Goal: Information Seeking & Learning: Learn about a topic

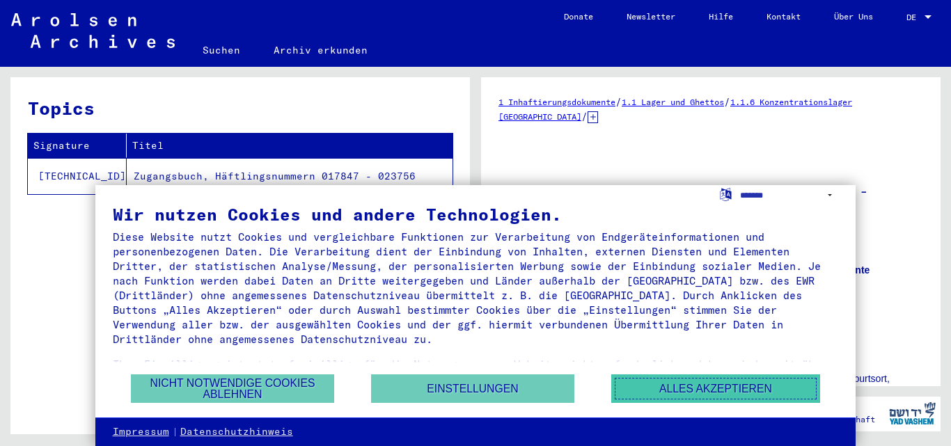
click at [757, 395] on button "Alles akzeptieren" at bounding box center [715, 389] width 209 height 29
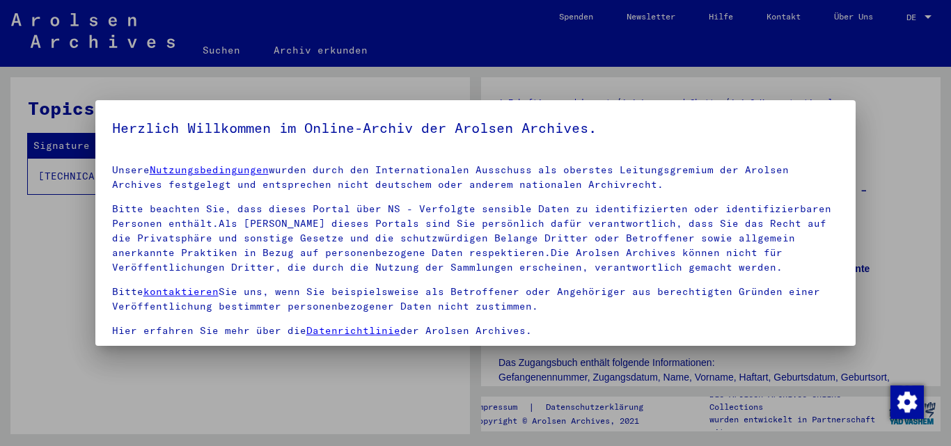
click at [902, 183] on div at bounding box center [475, 223] width 951 height 446
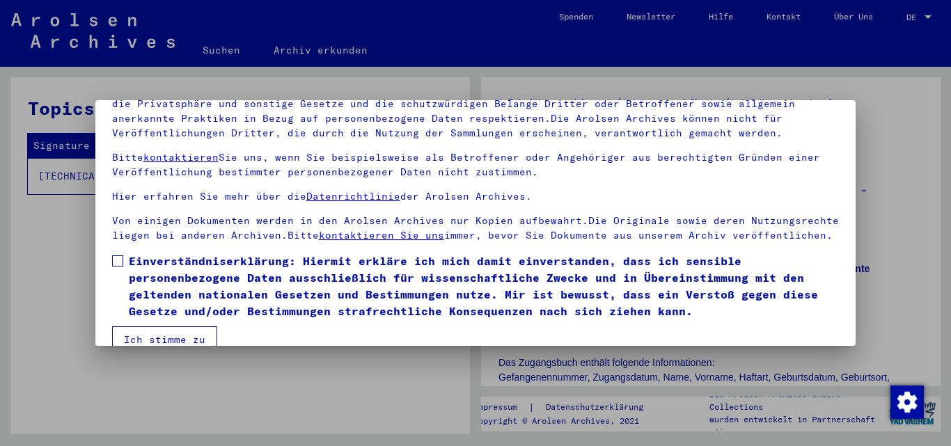
scroll to position [114, 0]
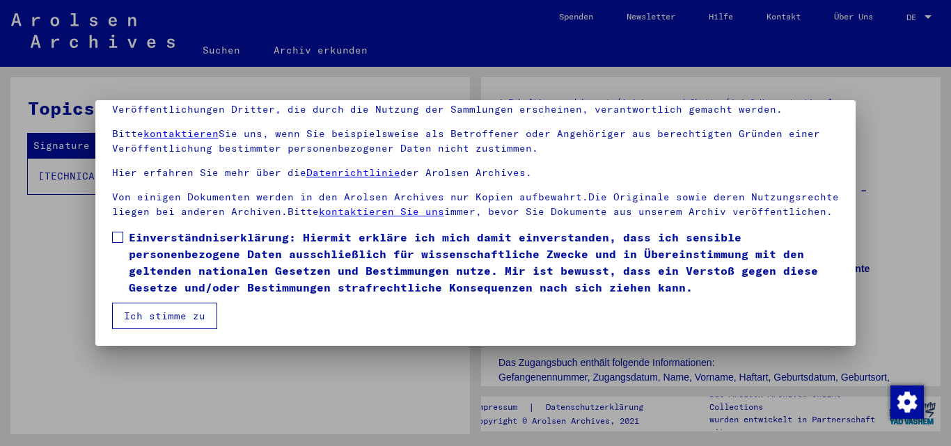
click at [117, 237] on span at bounding box center [117, 237] width 11 height 11
drag, startPoint x: 159, startPoint y: 320, endPoint x: 221, endPoint y: 374, distance: 82.4
click at [161, 319] on button "Ich stimme zu" at bounding box center [164, 316] width 105 height 26
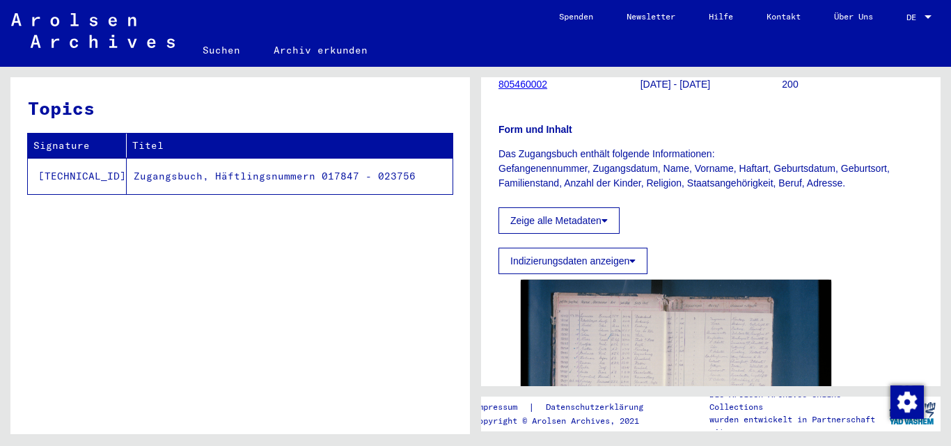
scroll to position [348, 0]
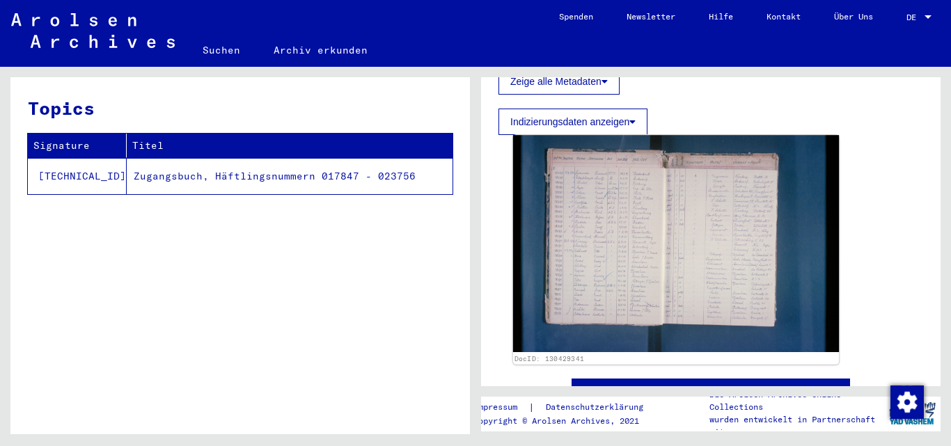
click at [641, 242] on img at bounding box center [676, 243] width 326 height 217
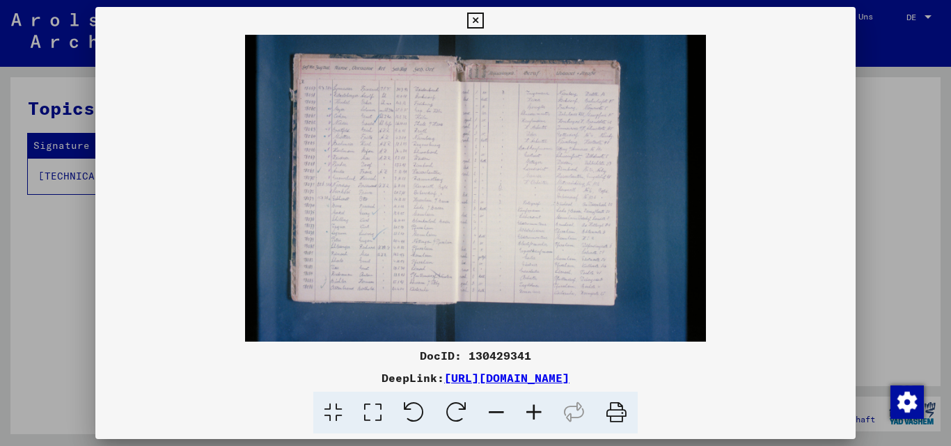
click at [534, 410] on icon at bounding box center [534, 413] width 38 height 42
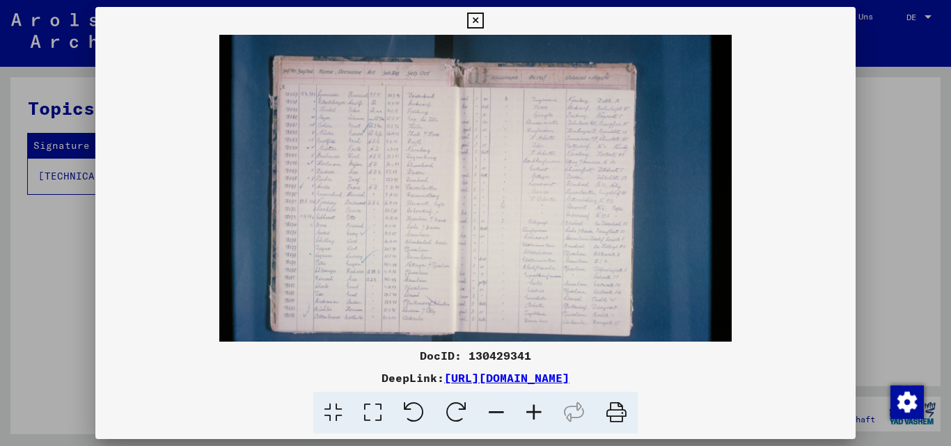
click at [534, 410] on icon at bounding box center [534, 413] width 38 height 42
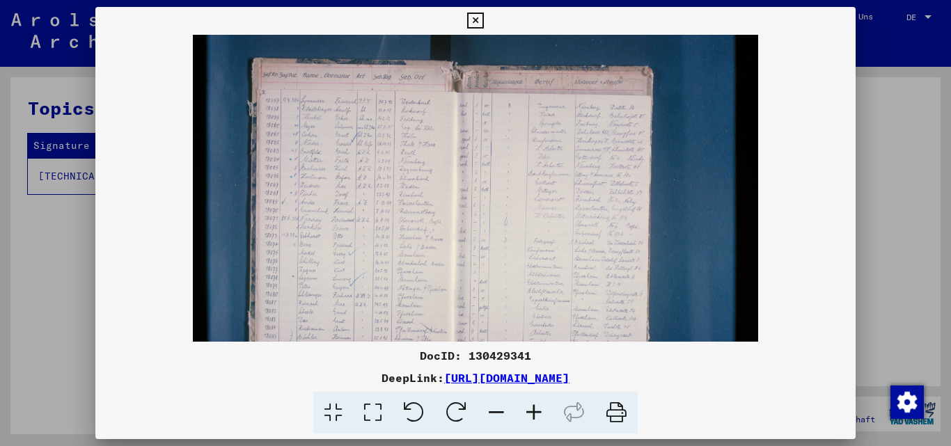
click at [534, 410] on icon at bounding box center [534, 413] width 38 height 42
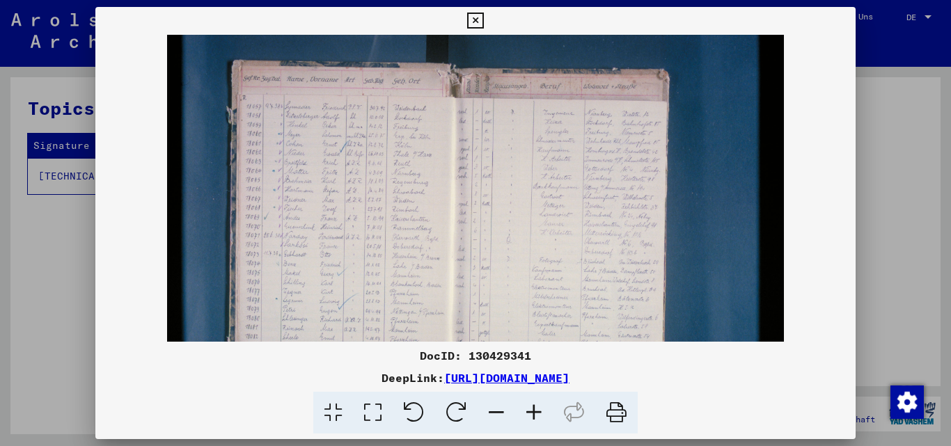
click at [534, 410] on icon at bounding box center [534, 413] width 38 height 42
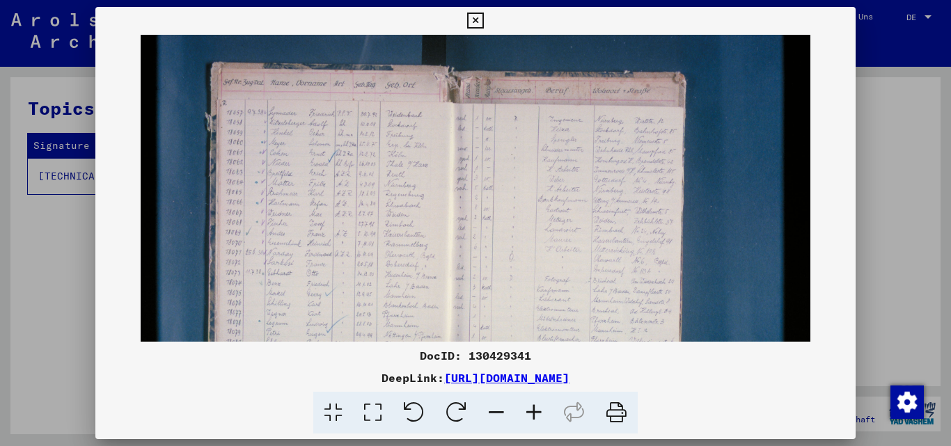
click at [534, 410] on icon at bounding box center [534, 413] width 38 height 42
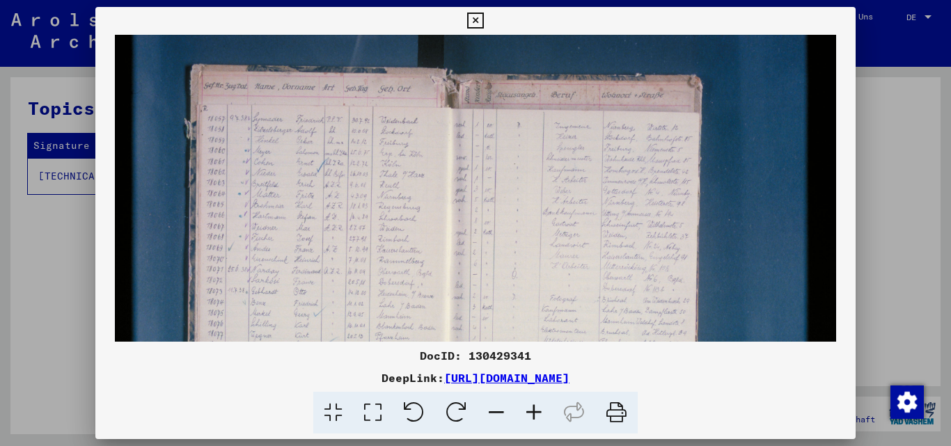
click at [534, 410] on icon at bounding box center [534, 413] width 38 height 42
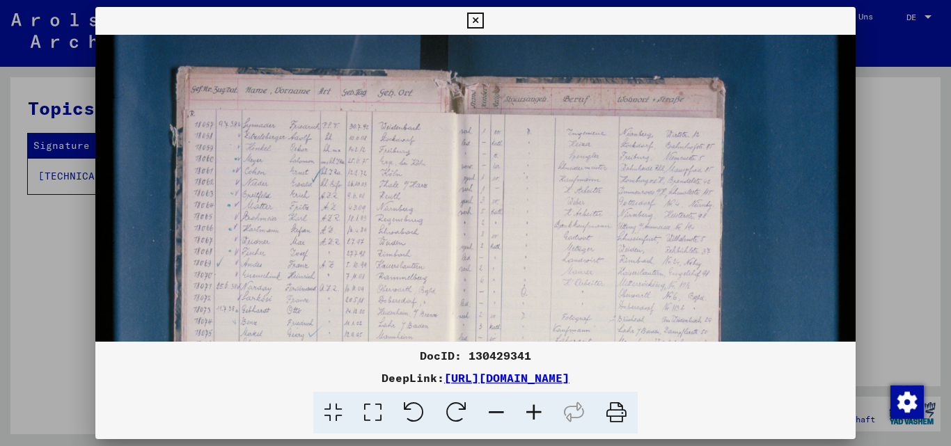
click at [534, 410] on icon at bounding box center [534, 413] width 38 height 42
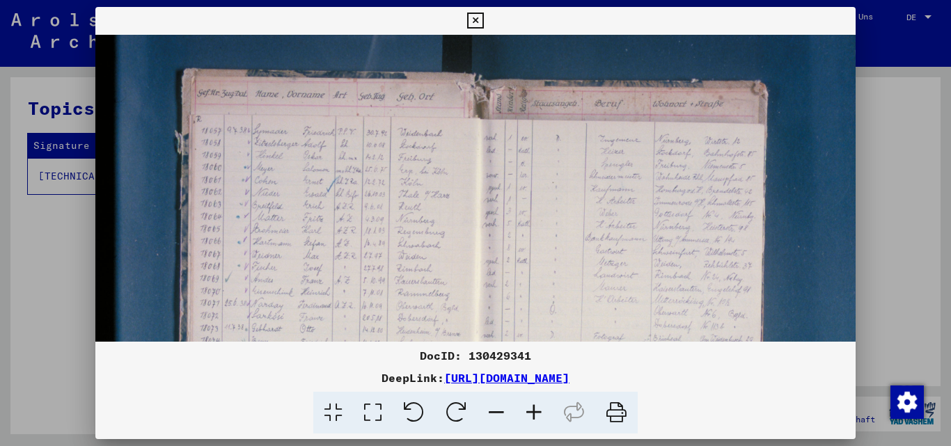
click at [534, 410] on icon at bounding box center [534, 413] width 38 height 42
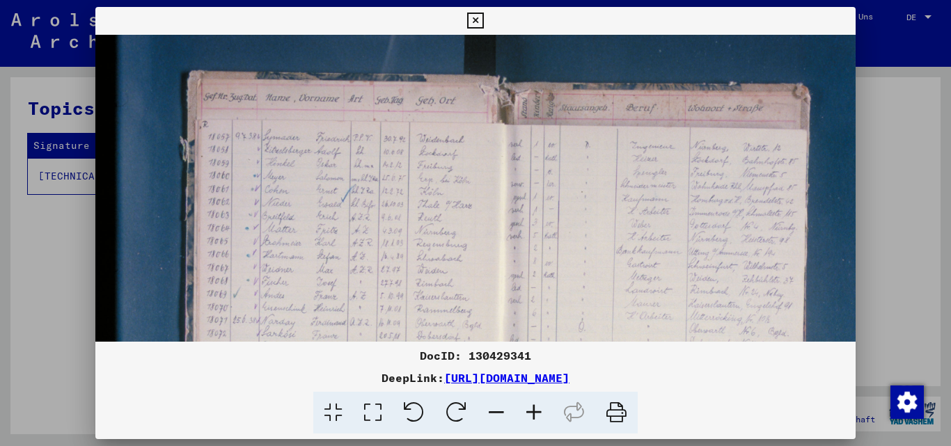
click at [534, 410] on icon at bounding box center [534, 413] width 38 height 42
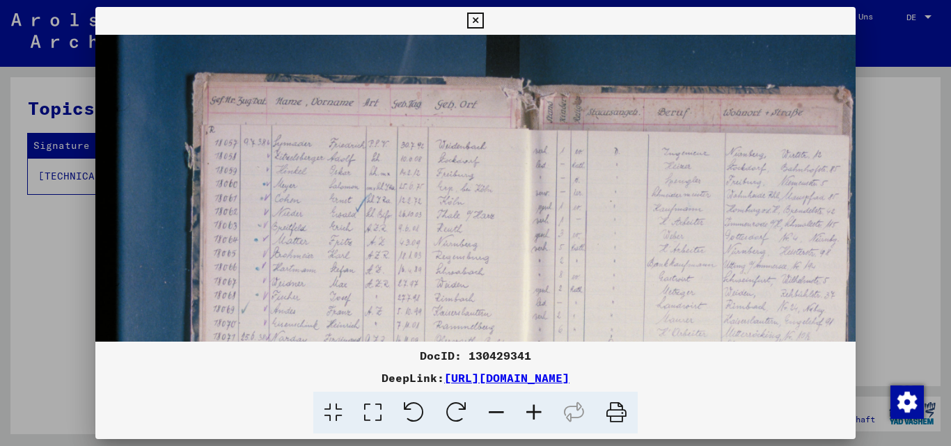
click at [534, 410] on icon at bounding box center [534, 413] width 38 height 42
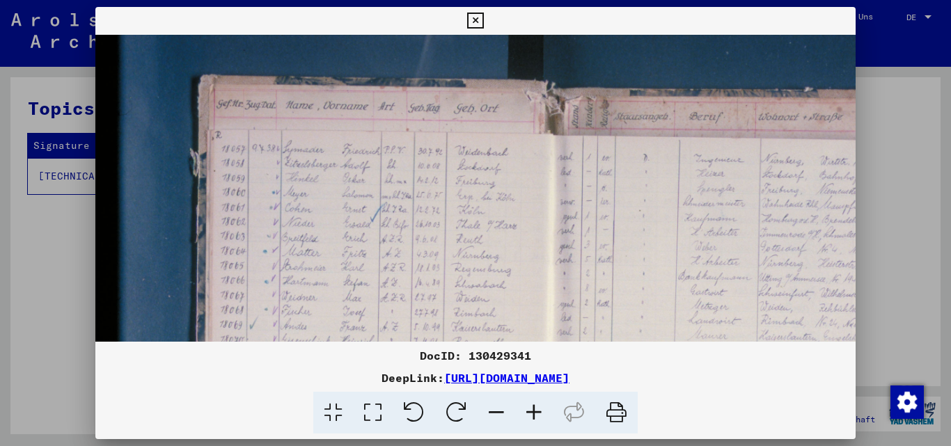
click at [534, 410] on icon at bounding box center [534, 413] width 38 height 42
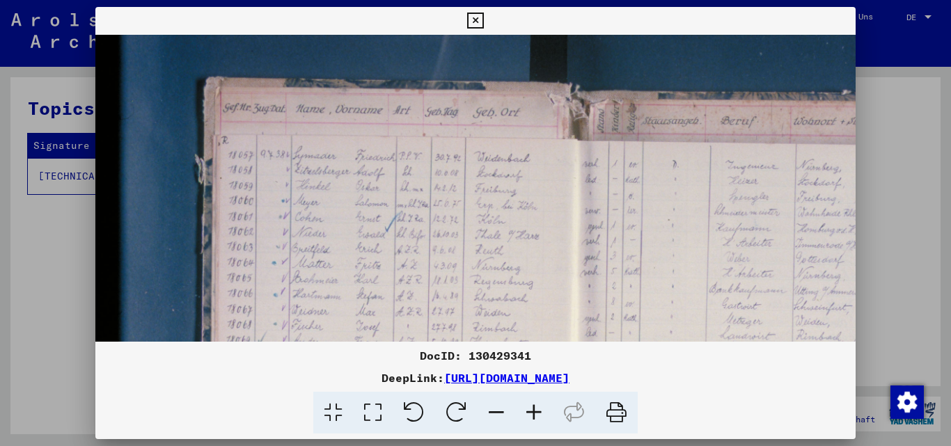
click at [534, 410] on icon at bounding box center [534, 413] width 38 height 42
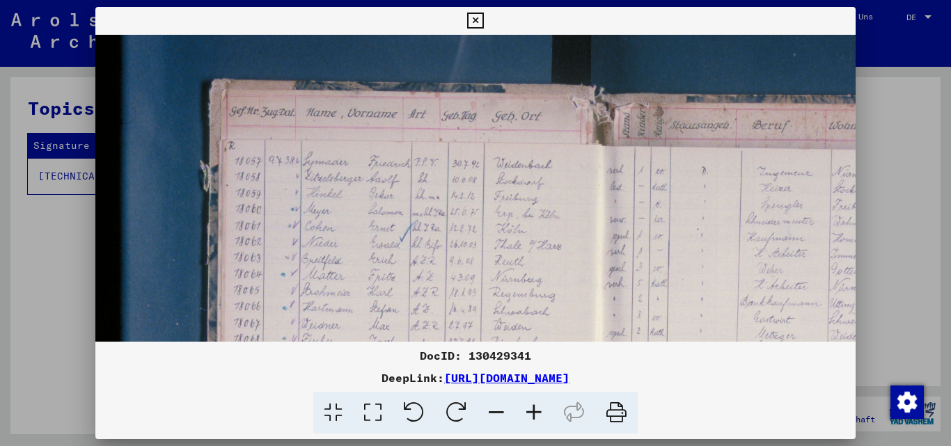
click at [534, 410] on icon at bounding box center [534, 413] width 38 height 42
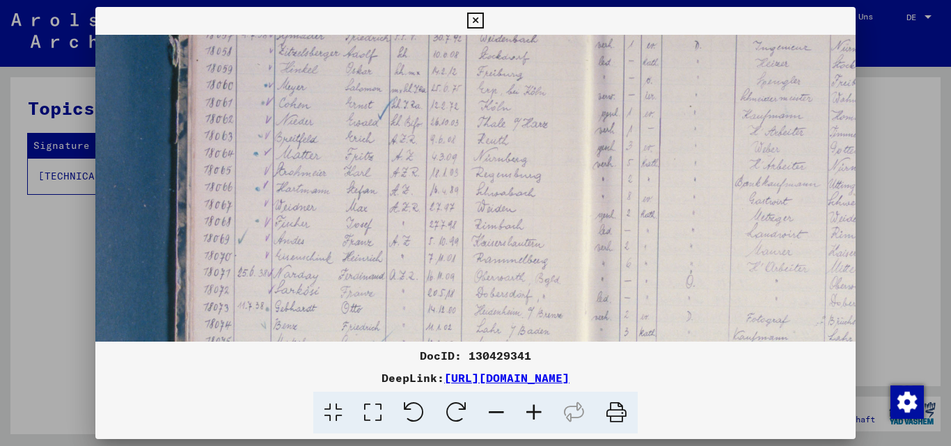
scroll to position [133, 38]
drag, startPoint x: 481, startPoint y: 281, endPoint x: 443, endPoint y: 148, distance: 138.2
click at [443, 148] on img at bounding box center [628, 281] width 1140 height 759
click at [536, 414] on icon at bounding box center [534, 413] width 38 height 42
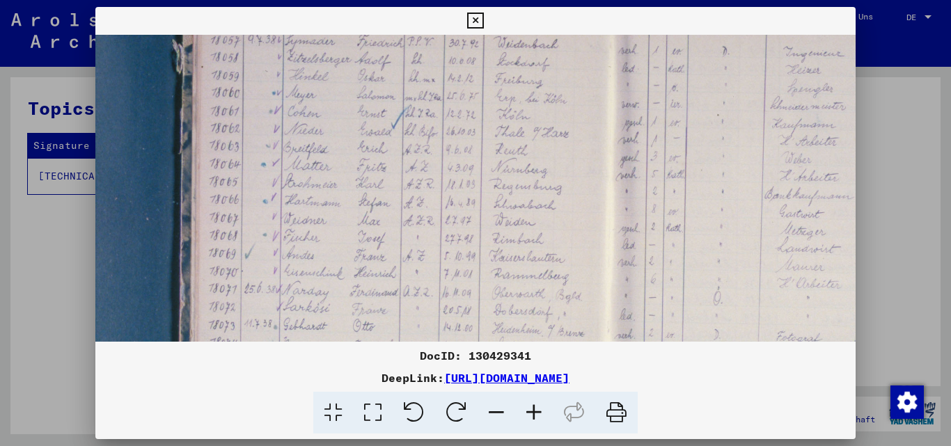
click at [536, 414] on icon at bounding box center [534, 413] width 38 height 42
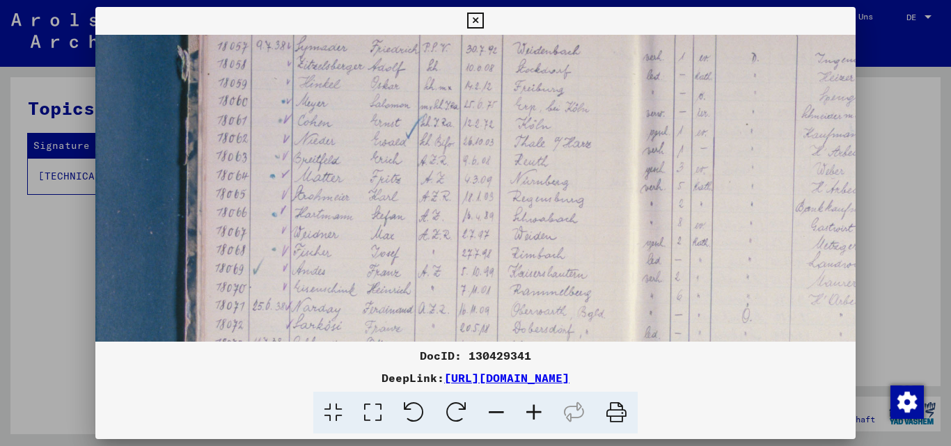
click at [536, 414] on icon at bounding box center [534, 413] width 38 height 42
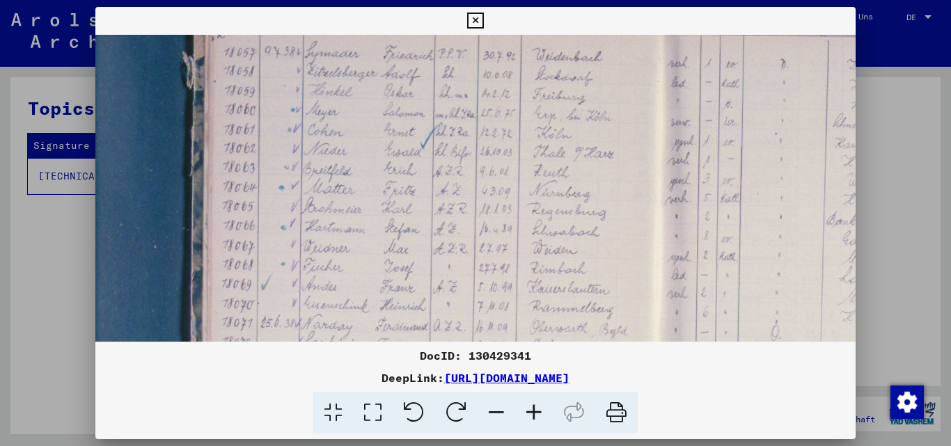
click at [536, 414] on icon at bounding box center [534, 413] width 38 height 42
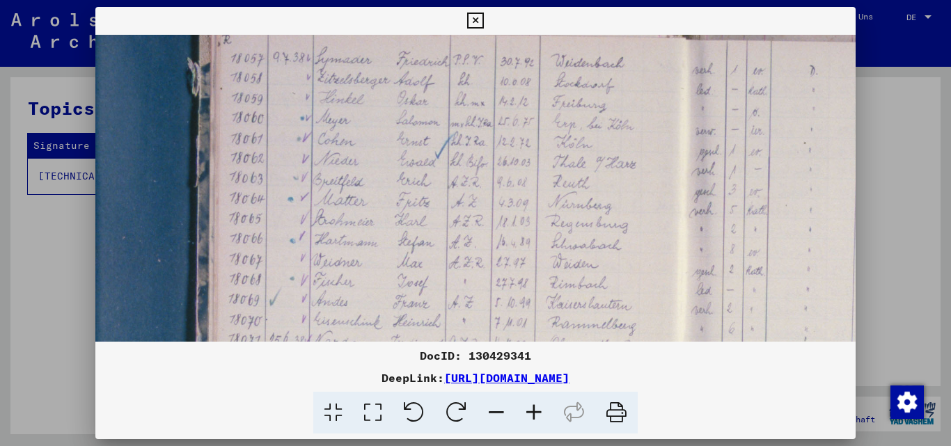
click at [536, 414] on icon at bounding box center [534, 413] width 38 height 42
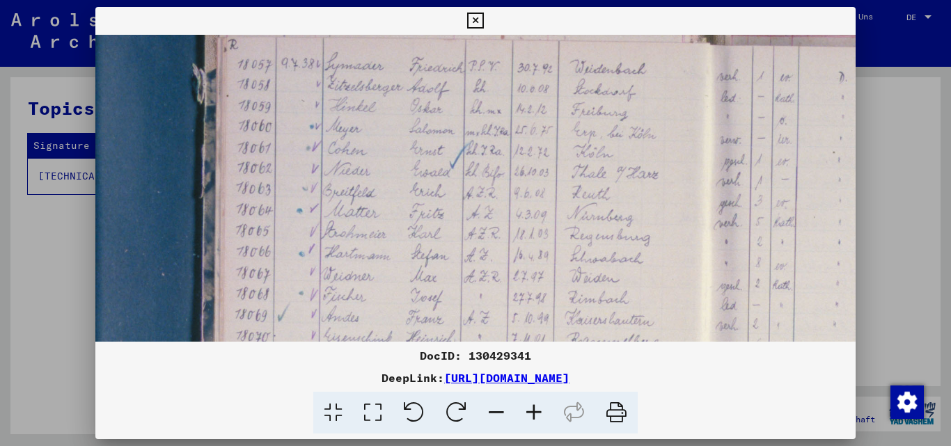
click at [536, 414] on icon at bounding box center [534, 413] width 38 height 42
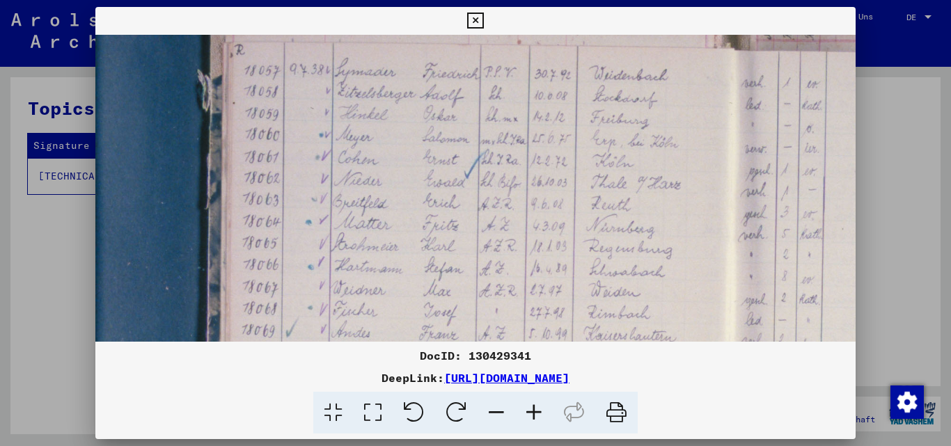
click at [536, 414] on icon at bounding box center [534, 413] width 38 height 42
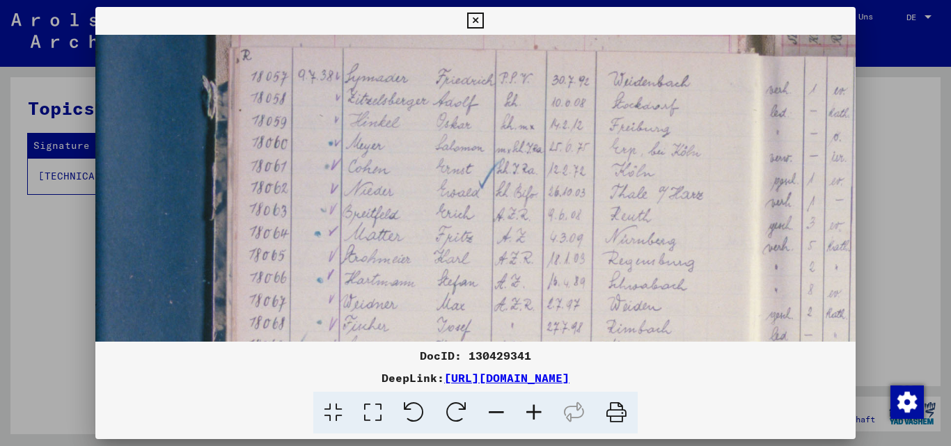
click at [536, 414] on icon at bounding box center [534, 413] width 38 height 42
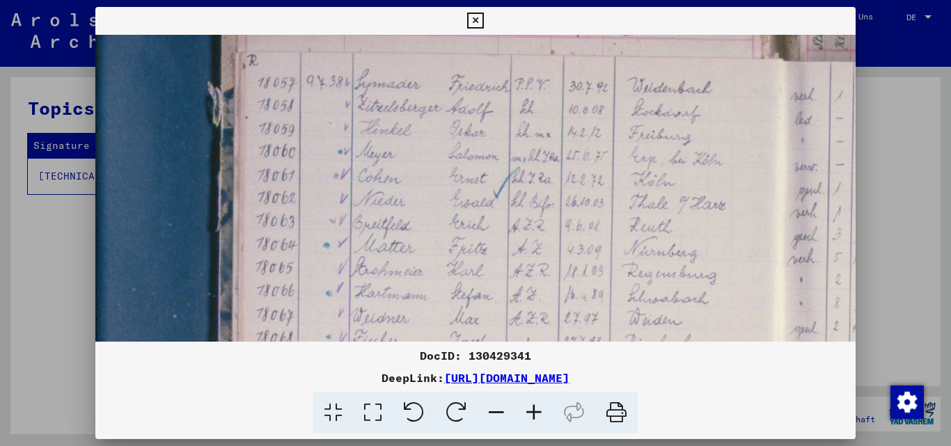
click at [536, 414] on icon at bounding box center [534, 413] width 38 height 42
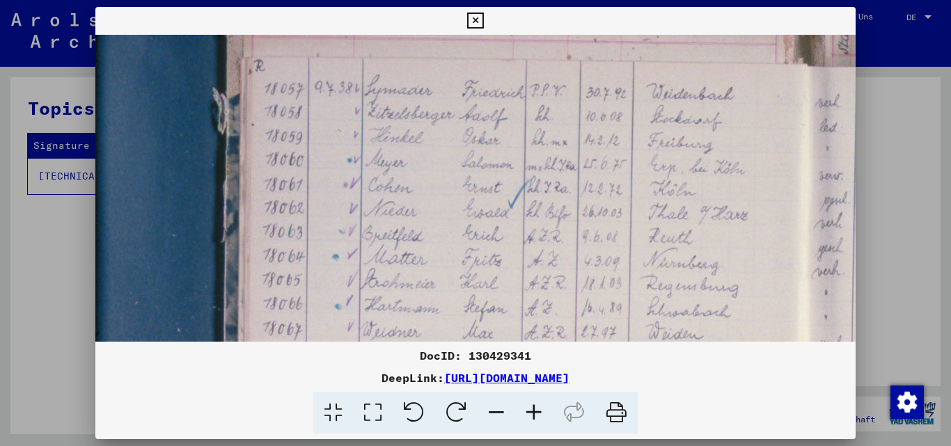
click at [536, 414] on icon at bounding box center [534, 413] width 38 height 42
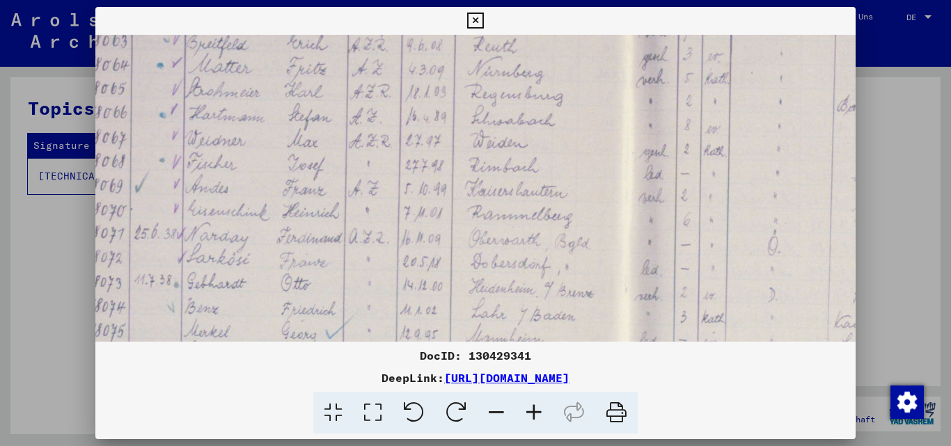
scroll to position [342, 170]
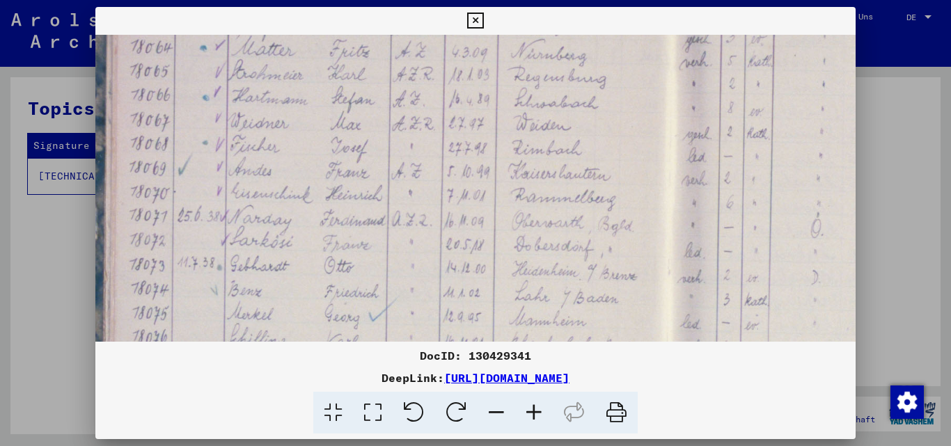
drag, startPoint x: 659, startPoint y: 271, endPoint x: 528, endPoint y: 62, distance: 247.4
click at [528, 62] on img at bounding box center [730, 229] width 1609 height 1073
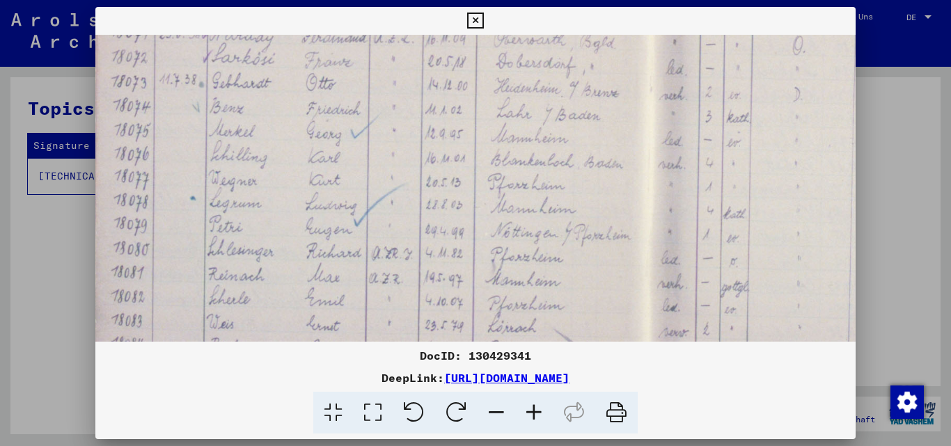
drag, startPoint x: 416, startPoint y: 282, endPoint x: 397, endPoint y: 99, distance: 184.0
click at [397, 99] on img at bounding box center [711, 46] width 1609 height 1073
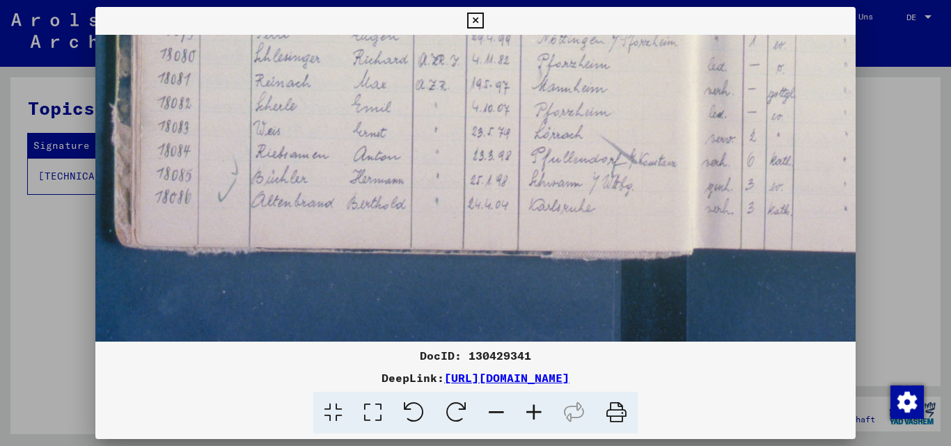
scroll to position [725, 139]
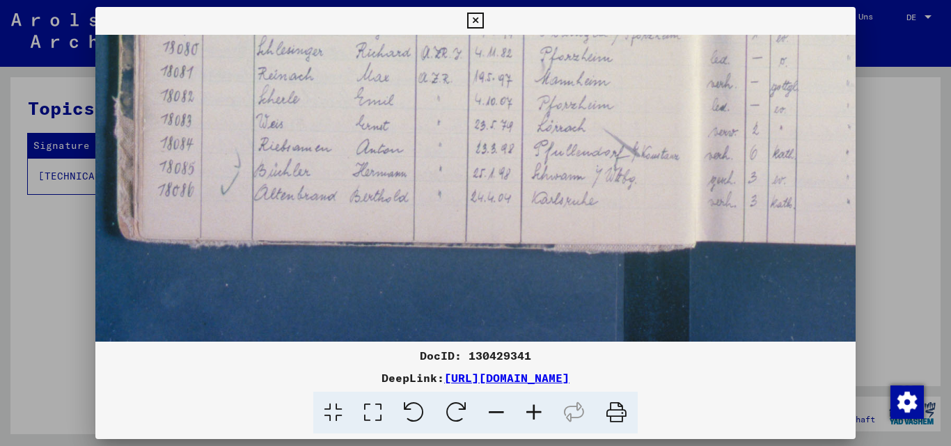
drag, startPoint x: 478, startPoint y: 262, endPoint x: 528, endPoint y: 62, distance: 206.5
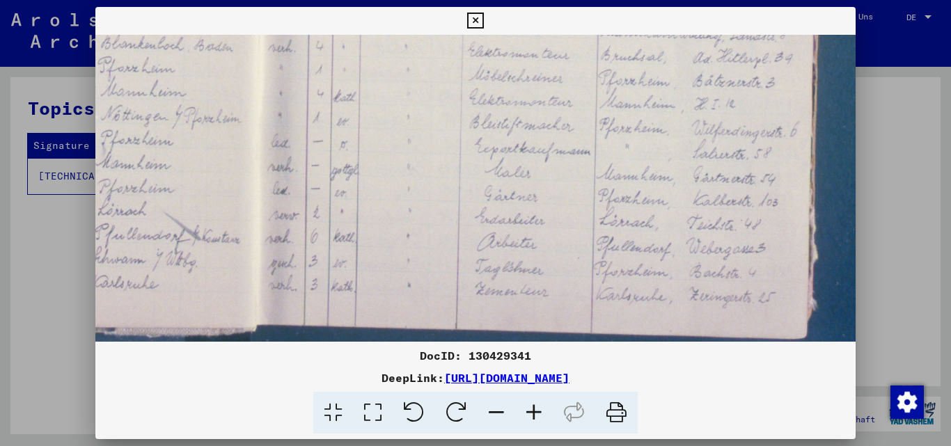
drag, startPoint x: 581, startPoint y: 208, endPoint x: 175, endPoint y: 280, distance: 412.1
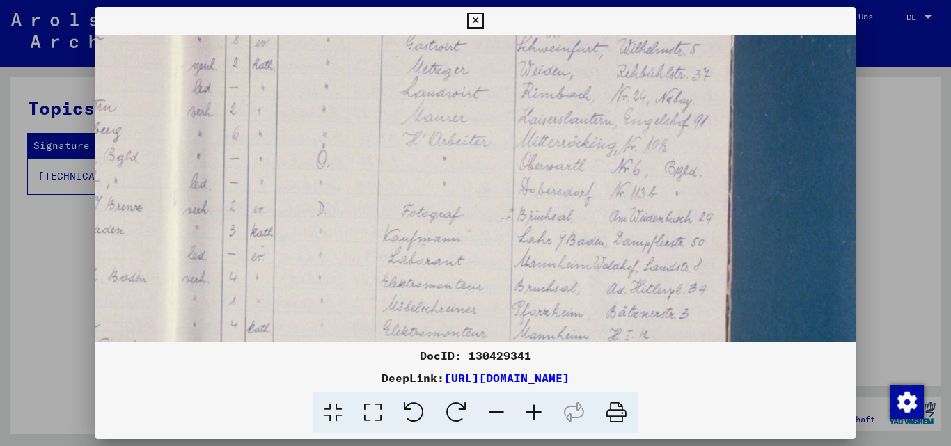
drag, startPoint x: 567, startPoint y: 46, endPoint x: 481, endPoint y: 277, distance: 246.7
click at [481, 277] on img at bounding box center [235, 160] width 1609 height 1073
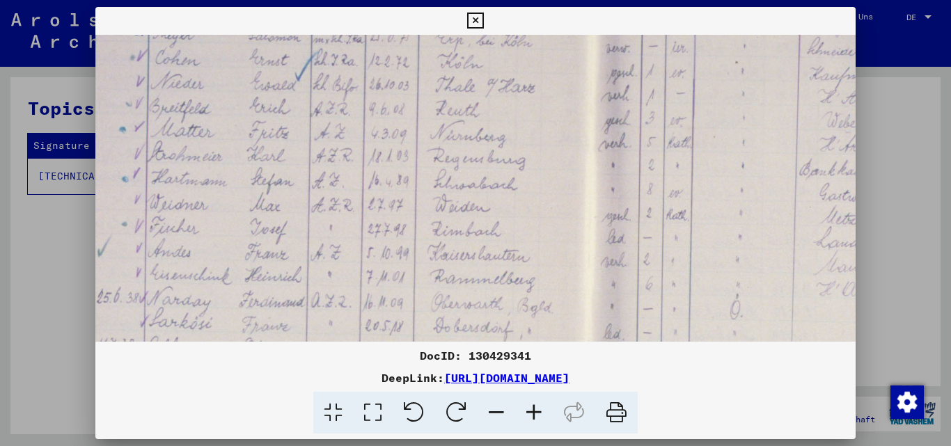
drag, startPoint x: 350, startPoint y: 130, endPoint x: 766, endPoint y: 278, distance: 441.9
click at [769, 279] on img at bounding box center [649, 310] width 1609 height 1073
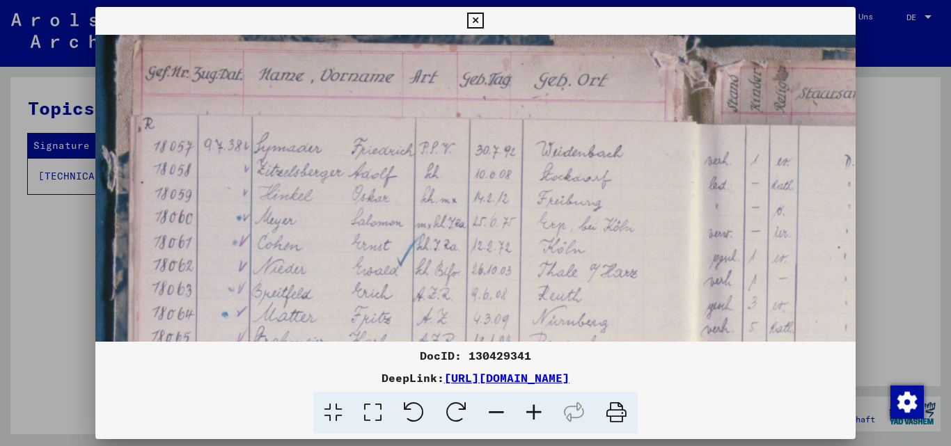
scroll to position [77, 148]
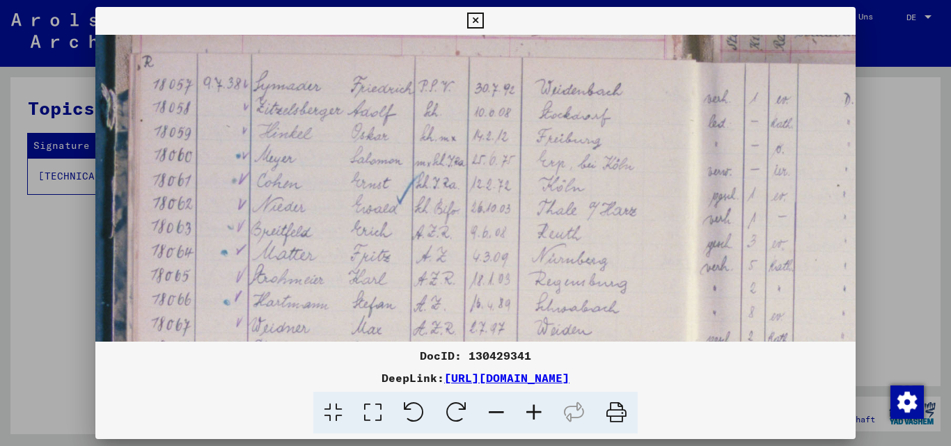
drag, startPoint x: 555, startPoint y: 103, endPoint x: 652, endPoint y: 226, distance: 156.7
click at [652, 226] on img at bounding box center [750, 434] width 1609 height 1073
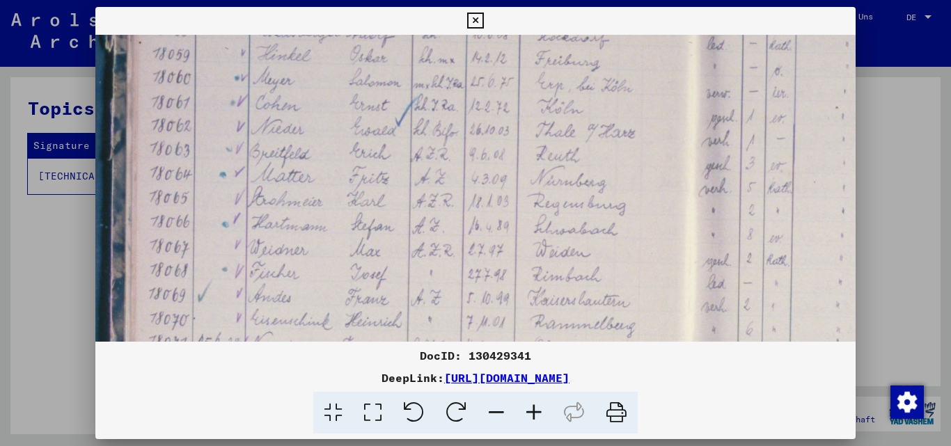
scroll to position [277, 150]
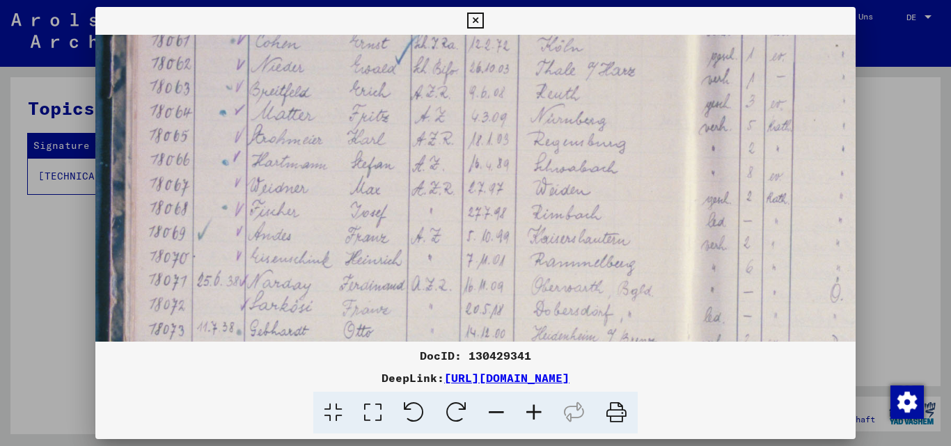
drag, startPoint x: 575, startPoint y: 301, endPoint x: 574, endPoint y: 161, distance: 139.9
click at [574, 161] on img at bounding box center [749, 294] width 1609 height 1073
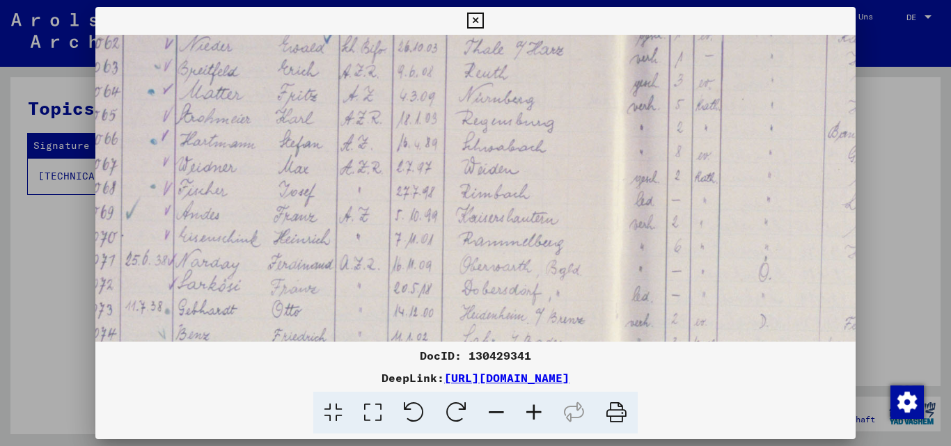
scroll to position [298, 223]
drag, startPoint x: 584, startPoint y: 263, endPoint x: 512, endPoint y: 242, distance: 75.4
click at [512, 242] on img at bounding box center [677, 273] width 1609 height 1073
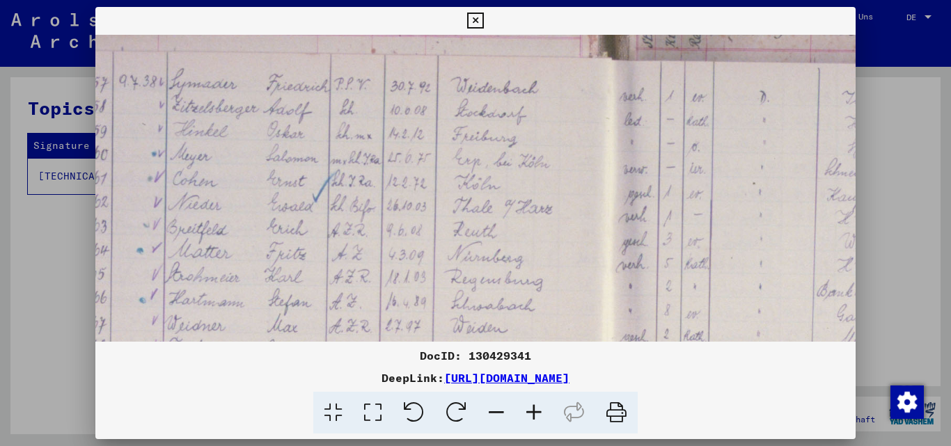
drag, startPoint x: 528, startPoint y: 236, endPoint x: 521, endPoint y: 349, distance: 113.0
click at [521, 349] on div "DocID: 130429341 DeepLink: [URL][DOMAIN_NAME]" at bounding box center [475, 220] width 761 height 427
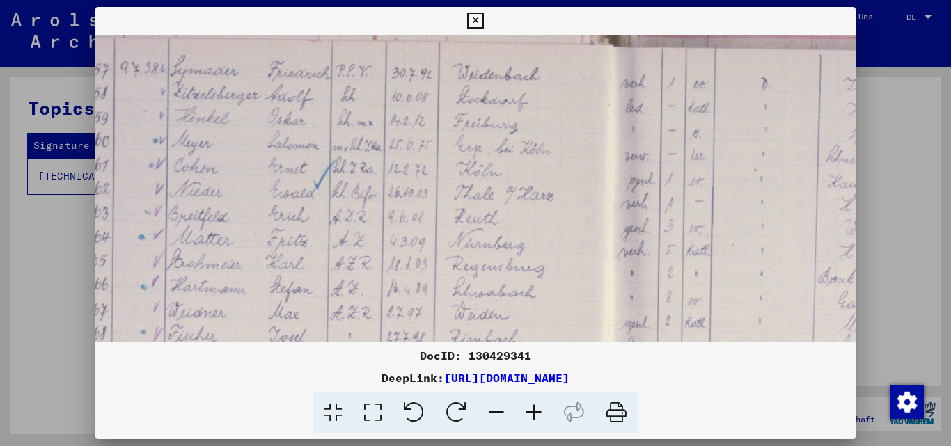
scroll to position [216, 221]
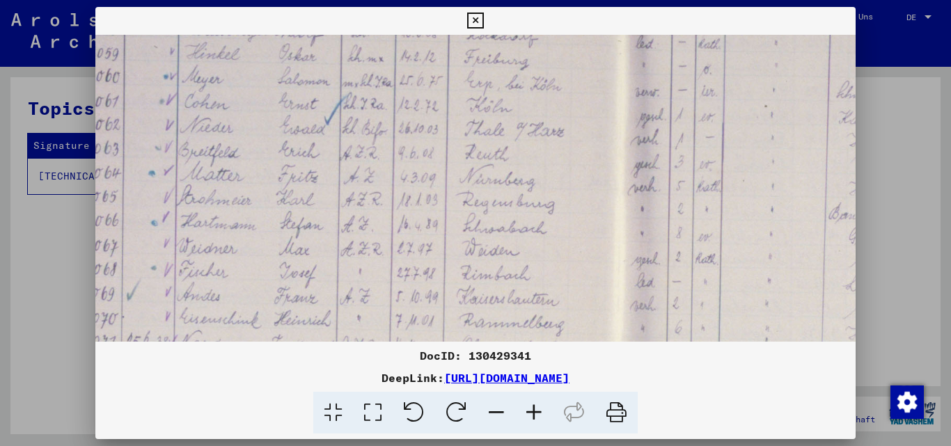
drag, startPoint x: 523, startPoint y: 193, endPoint x: 535, endPoint y: 116, distance: 78.2
click at [535, 116] on img at bounding box center [678, 354] width 1609 height 1073
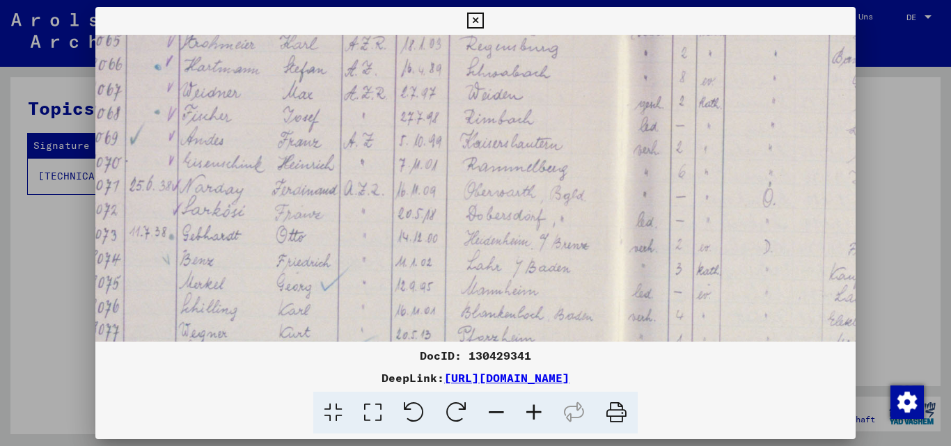
scroll to position [376, 217]
drag, startPoint x: 530, startPoint y: 292, endPoint x: 534, endPoint y: 133, distance: 159.5
click at [534, 133] on img at bounding box center [682, 195] width 1609 height 1073
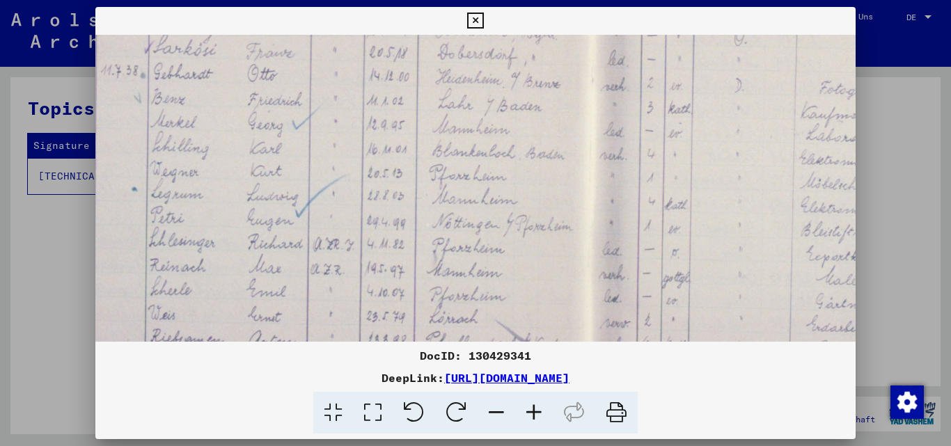
scroll to position [535, 246]
drag, startPoint x: 552, startPoint y: 290, endPoint x: 523, endPoint y: 132, distance: 161.4
click at [523, 132] on img at bounding box center [653, 36] width 1609 height 1073
click at [500, 410] on icon at bounding box center [497, 413] width 38 height 42
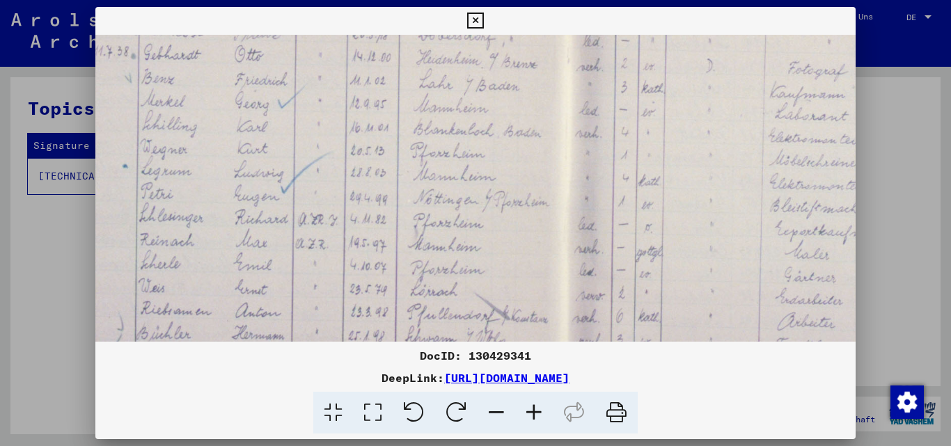
click at [500, 410] on icon at bounding box center [497, 413] width 38 height 42
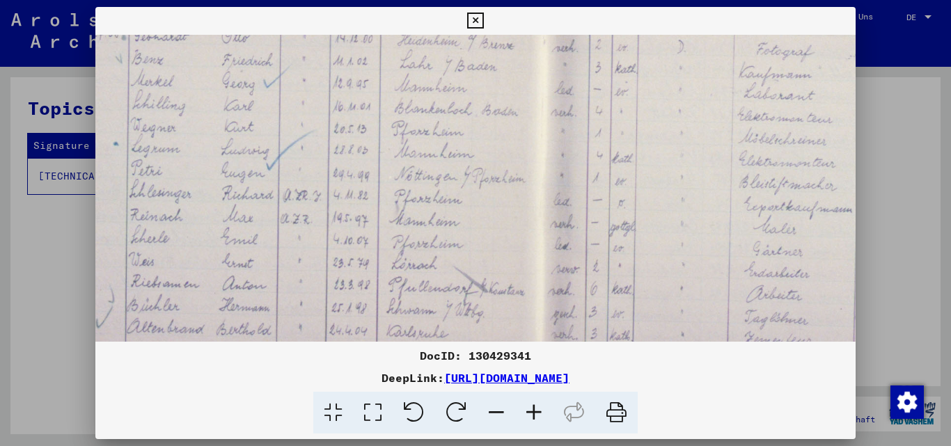
click at [500, 410] on icon at bounding box center [497, 413] width 38 height 42
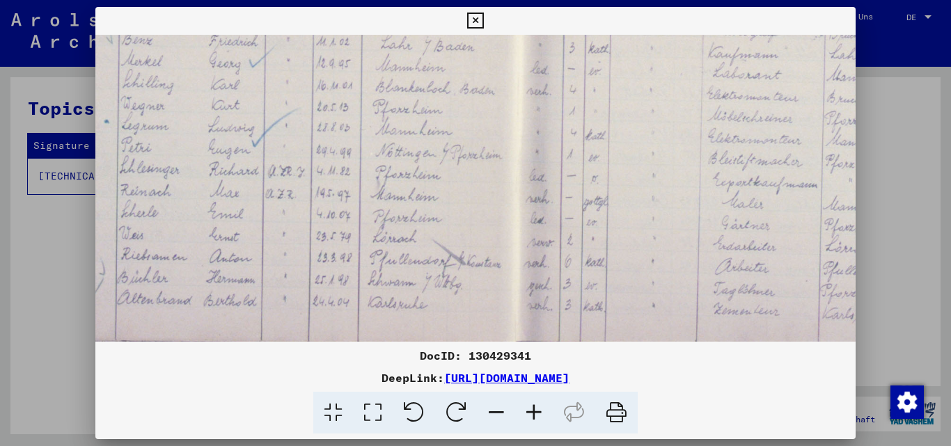
click at [500, 410] on icon at bounding box center [497, 413] width 38 height 42
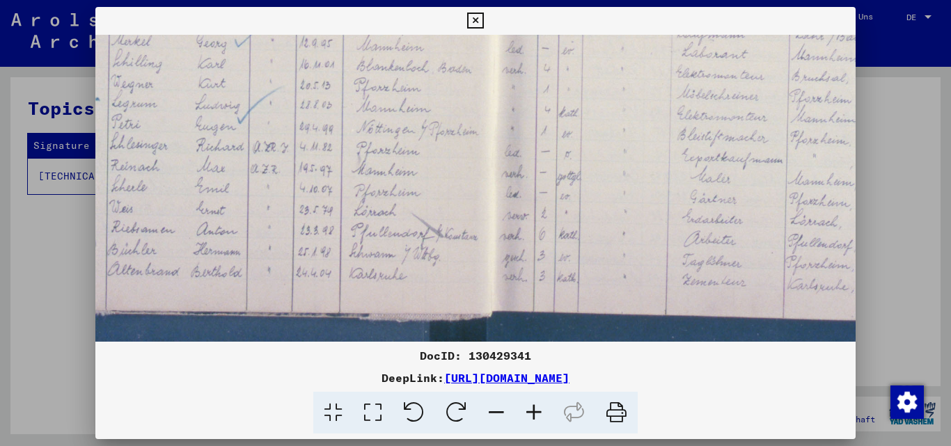
click at [500, 410] on icon at bounding box center [497, 413] width 38 height 42
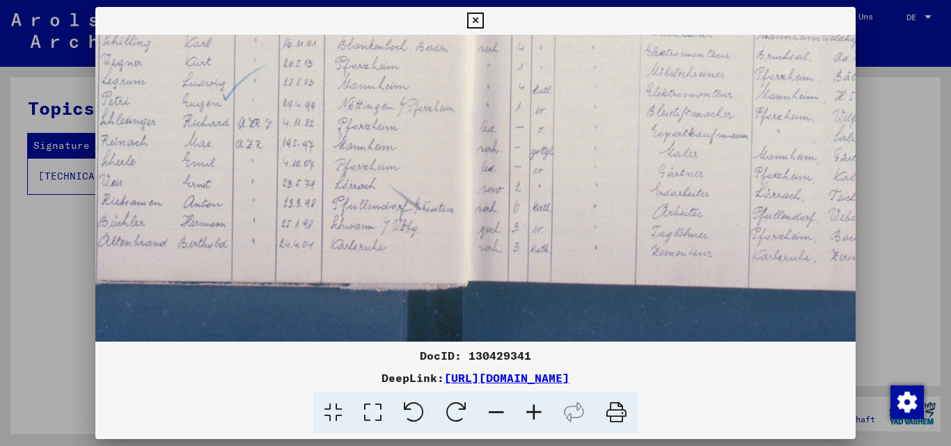
click at [500, 410] on icon at bounding box center [497, 413] width 38 height 42
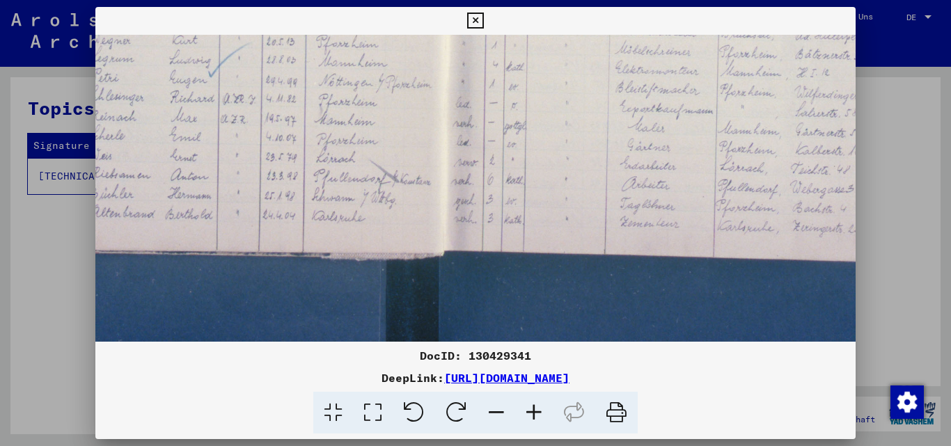
click at [500, 410] on icon at bounding box center [497, 413] width 38 height 42
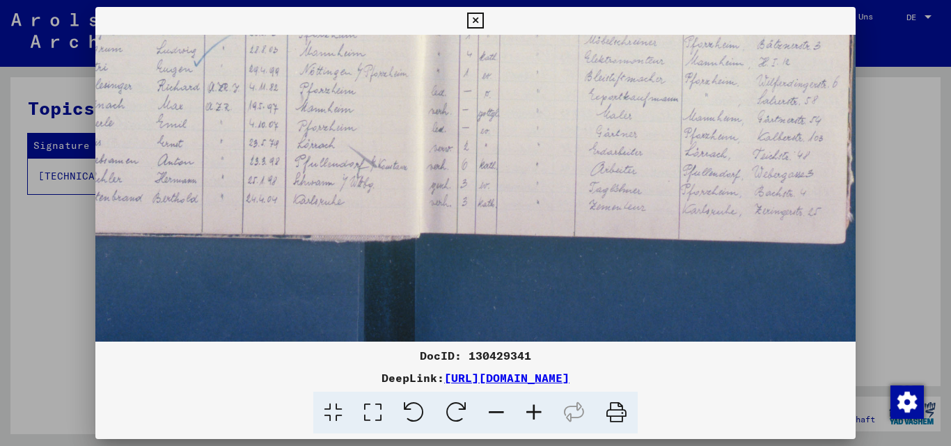
click at [500, 410] on icon at bounding box center [497, 413] width 38 height 42
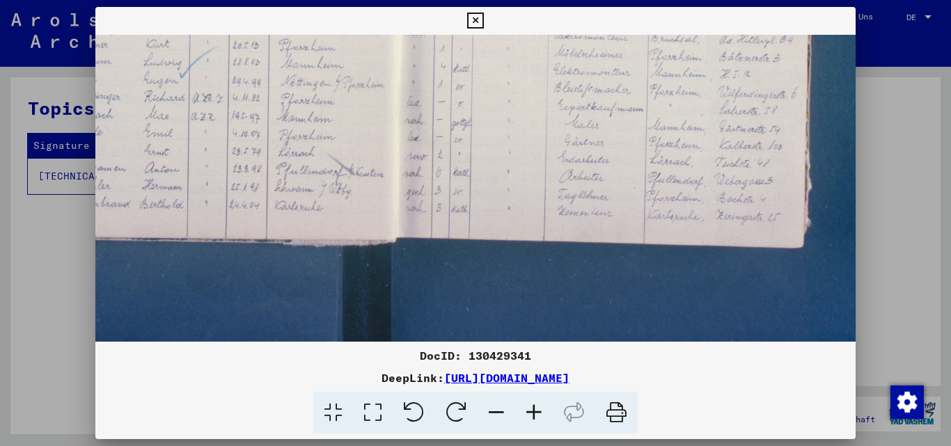
click at [500, 410] on icon at bounding box center [497, 413] width 38 height 42
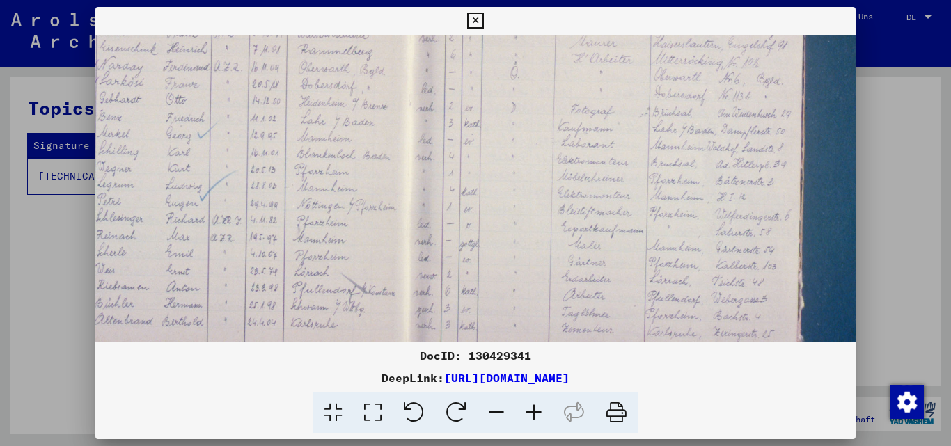
scroll to position [339, 211]
drag, startPoint x: 490, startPoint y: 184, endPoint x: 526, endPoint y: 298, distance: 118.9
click at [526, 298] on img at bounding box center [454, 75] width 1140 height 759
click at [496, 409] on icon at bounding box center [497, 413] width 38 height 42
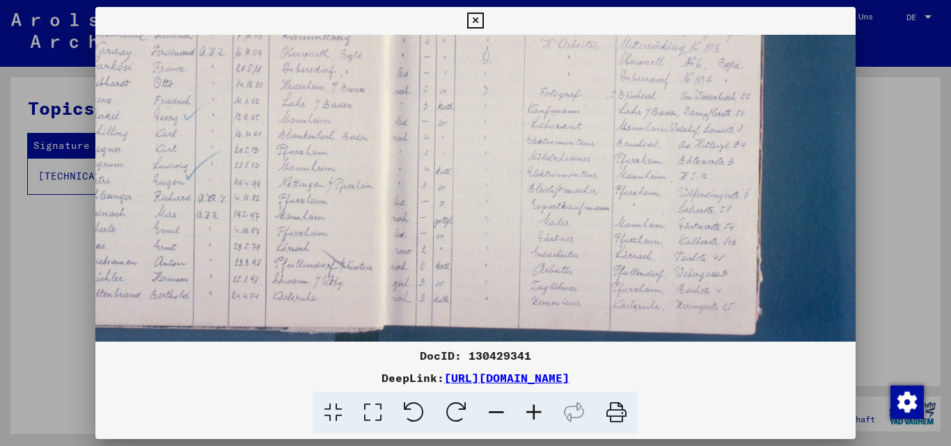
click at [496, 409] on icon at bounding box center [497, 413] width 38 height 42
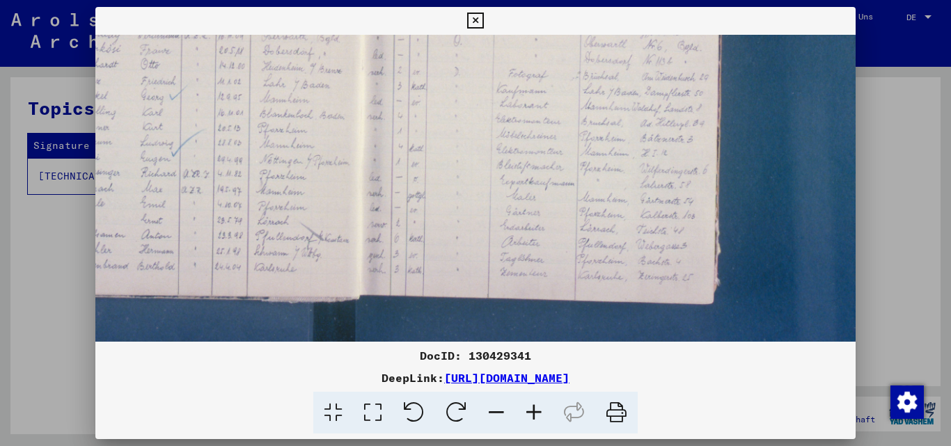
click at [496, 409] on icon at bounding box center [497, 413] width 38 height 42
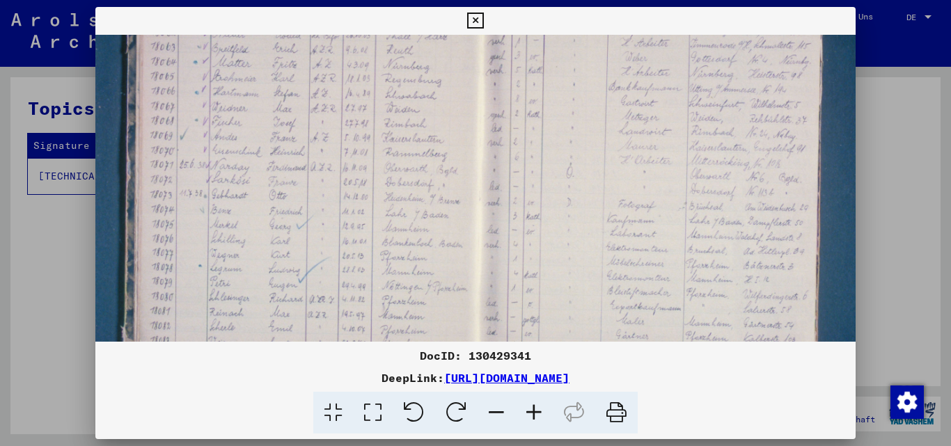
scroll to position [187, 65]
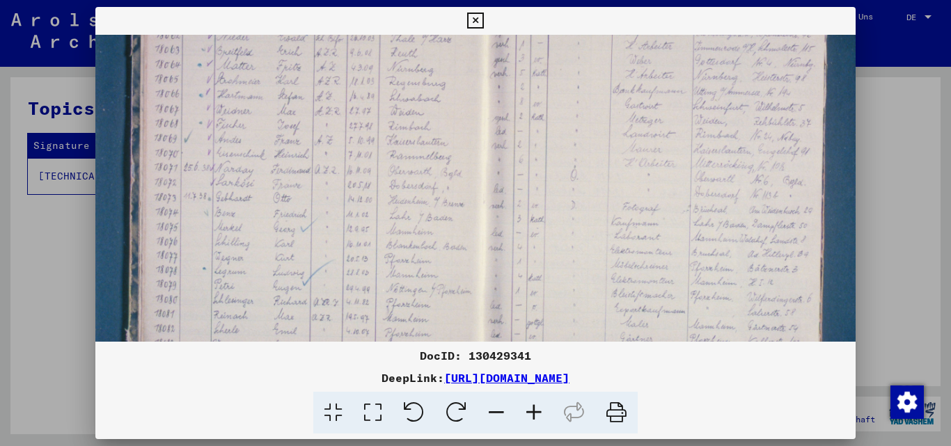
drag, startPoint x: 438, startPoint y: 164, endPoint x: 583, endPoint y: 316, distance: 210.7
click at [583, 316] on img at bounding box center [521, 175] width 983 height 655
click at [500, 408] on icon at bounding box center [497, 413] width 38 height 42
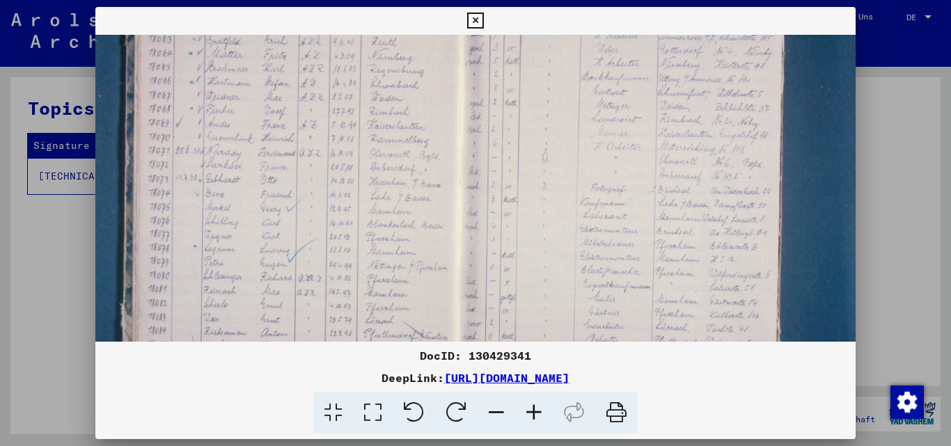
click at [500, 408] on icon at bounding box center [497, 413] width 38 height 42
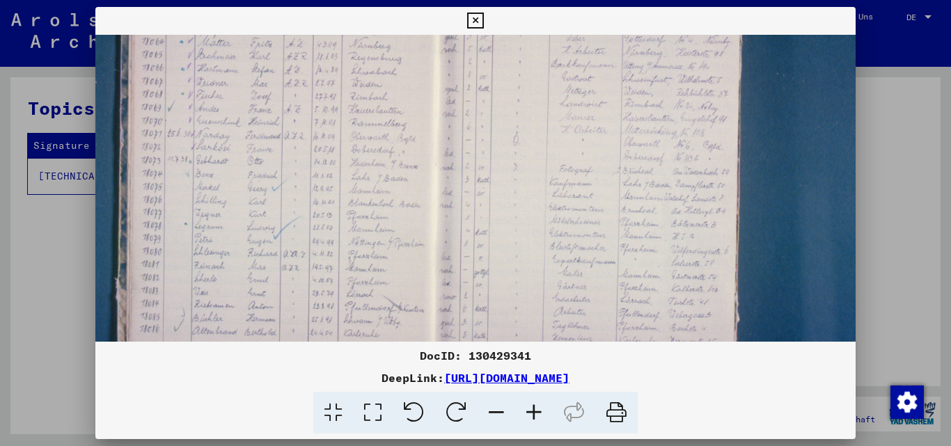
click at [500, 408] on icon at bounding box center [497, 413] width 38 height 42
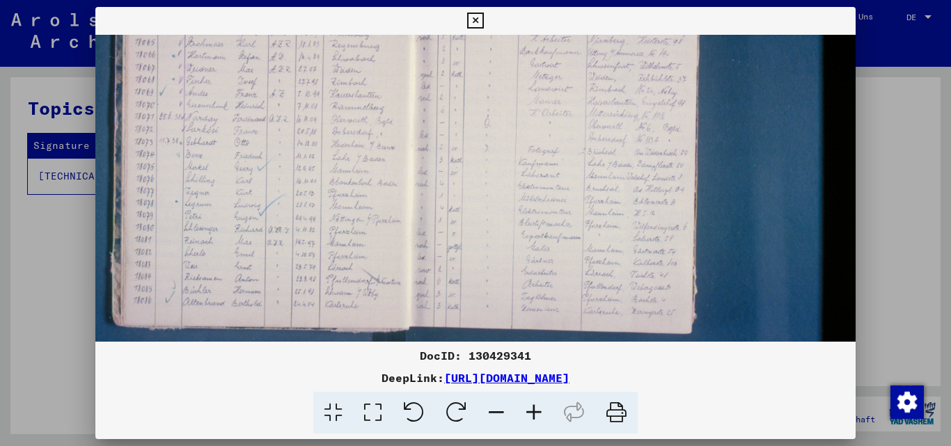
click at [495, 405] on icon at bounding box center [497, 413] width 38 height 42
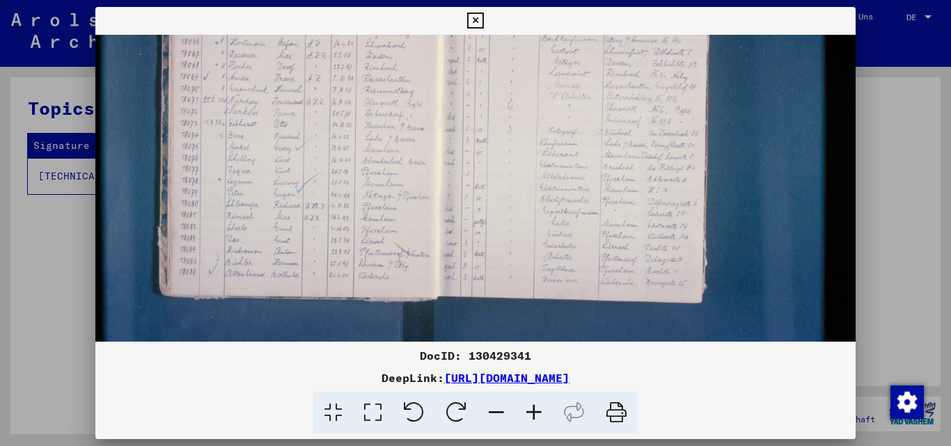
click at [495, 405] on icon at bounding box center [497, 413] width 38 height 42
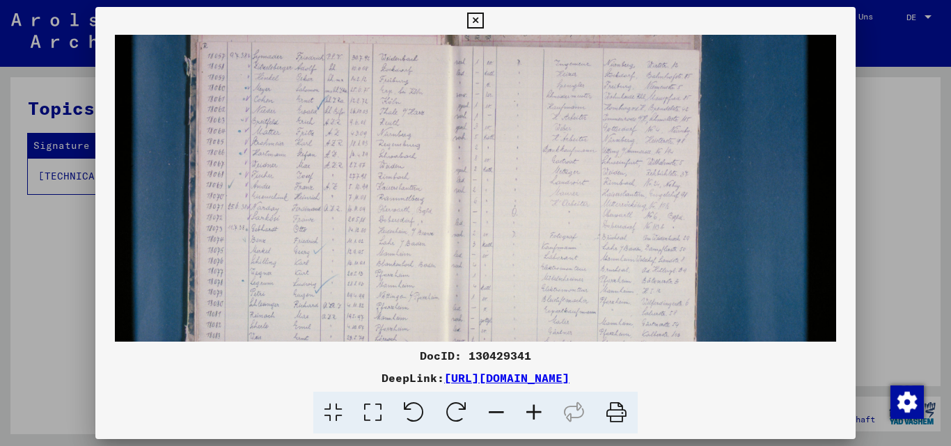
scroll to position [65, 0]
drag, startPoint x: 539, startPoint y: 200, endPoint x: 618, endPoint y: 308, distance: 133.4
click at [618, 308] on img at bounding box center [476, 210] width 722 height 481
click at [502, 409] on icon at bounding box center [497, 413] width 38 height 42
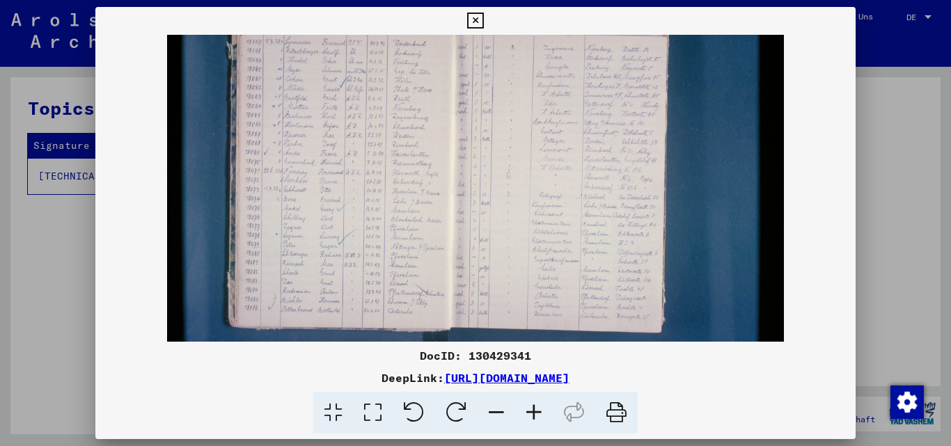
click at [502, 409] on icon at bounding box center [497, 413] width 38 height 42
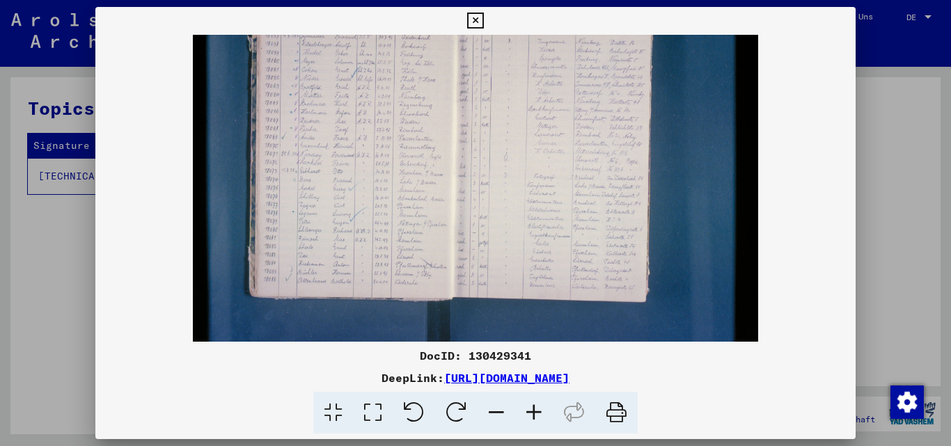
click at [502, 409] on icon at bounding box center [497, 413] width 38 height 42
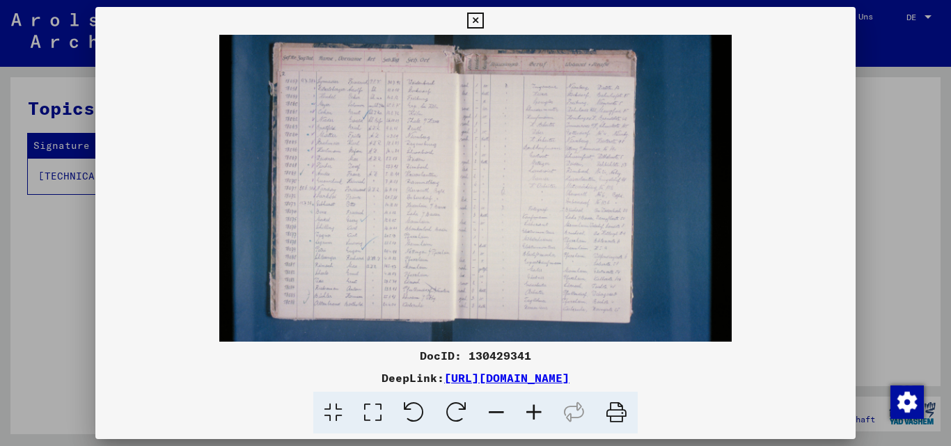
scroll to position [10, 0]
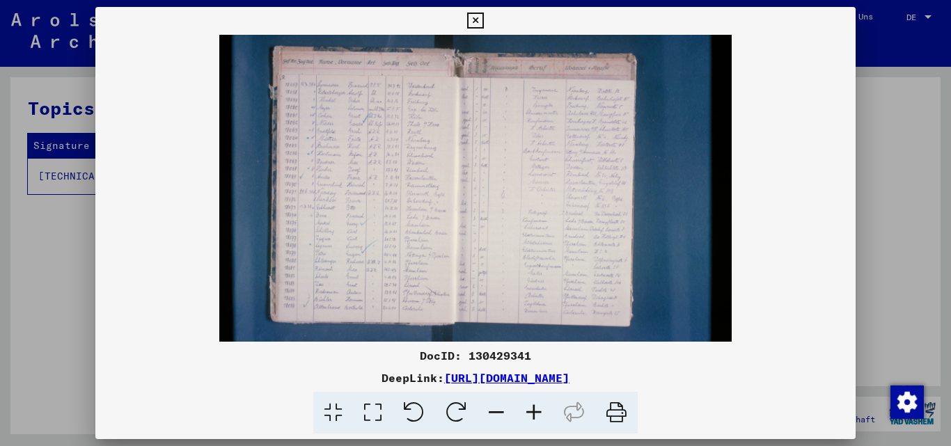
click at [623, 187] on img at bounding box center [475, 196] width 513 height 342
click at [477, 23] on icon at bounding box center [475, 21] width 16 height 17
